Goal: Task Accomplishment & Management: Complete application form

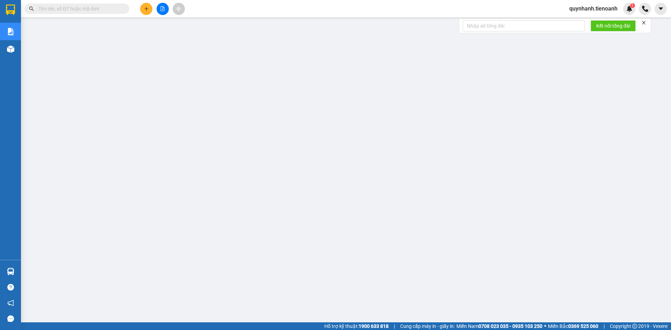
click at [60, 7] on input "text" at bounding box center [79, 9] width 83 height 8
click at [73, 8] on input "text" at bounding box center [79, 9] width 83 height 8
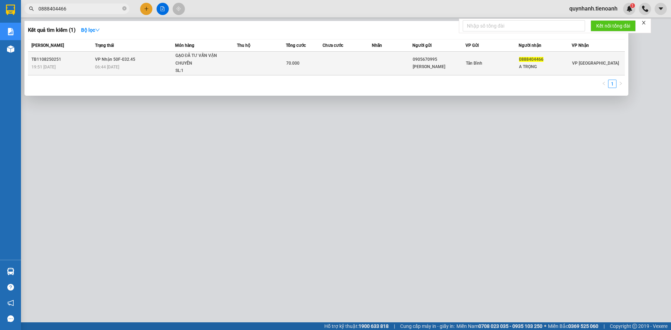
type input "0888404466"
click at [516, 62] on div "Tân Bình" at bounding box center [492, 63] width 52 height 8
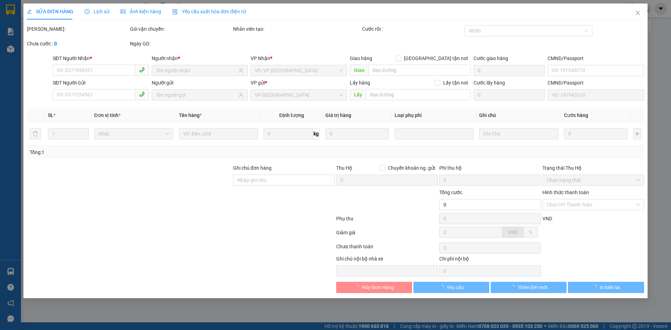
type input "0888404466"
type input "A TRỌNG"
type input "0905670995"
type input "[PERSON_NAME]"
type input "70.000"
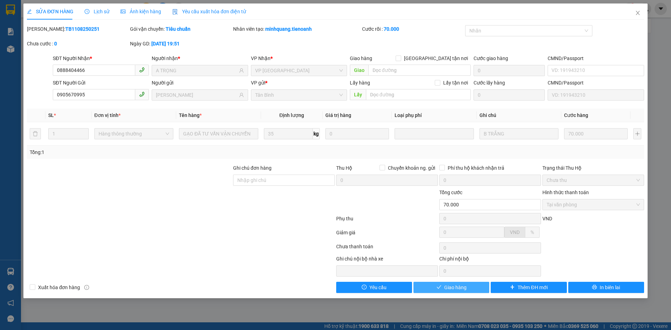
click at [454, 287] on span "Giao hàng" at bounding box center [455, 288] width 22 height 8
